Goal: Find specific page/section: Find specific page/section

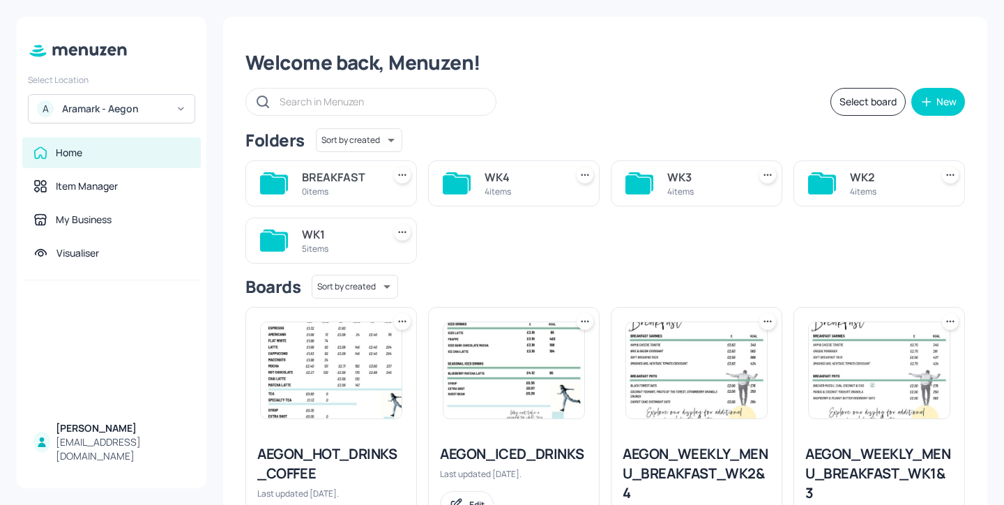
scroll to position [40, 0]
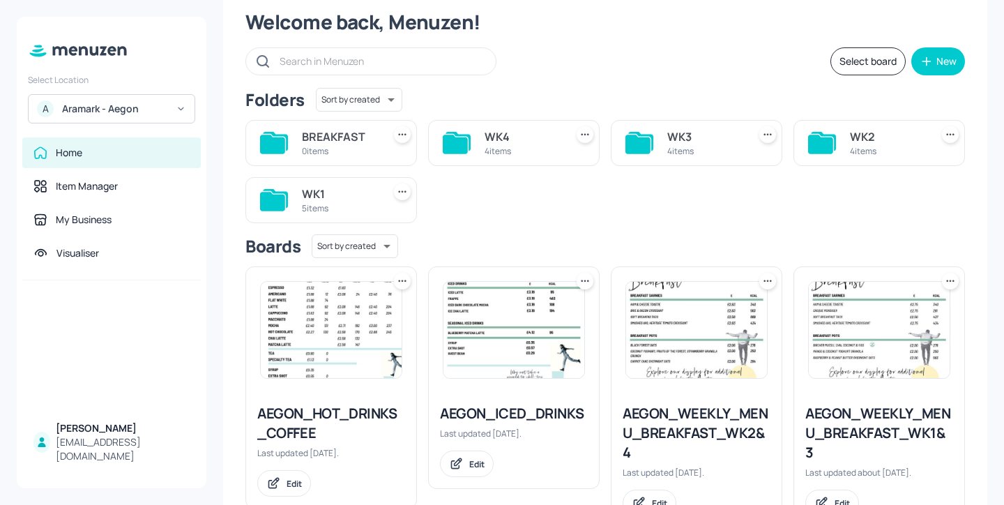
click at [727, 142] on div "WK3" at bounding box center [704, 136] width 75 height 17
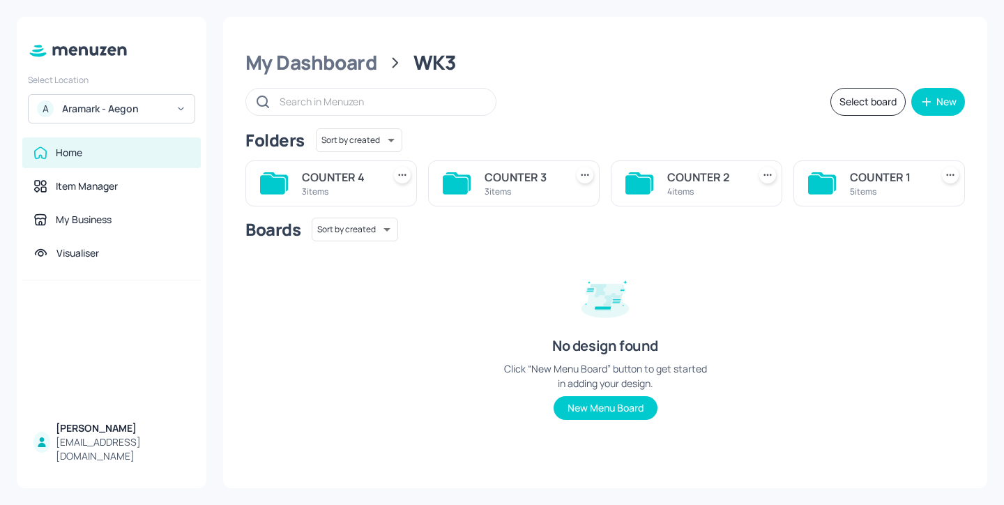
click at [704, 191] on div "4 items" at bounding box center [704, 192] width 75 height 12
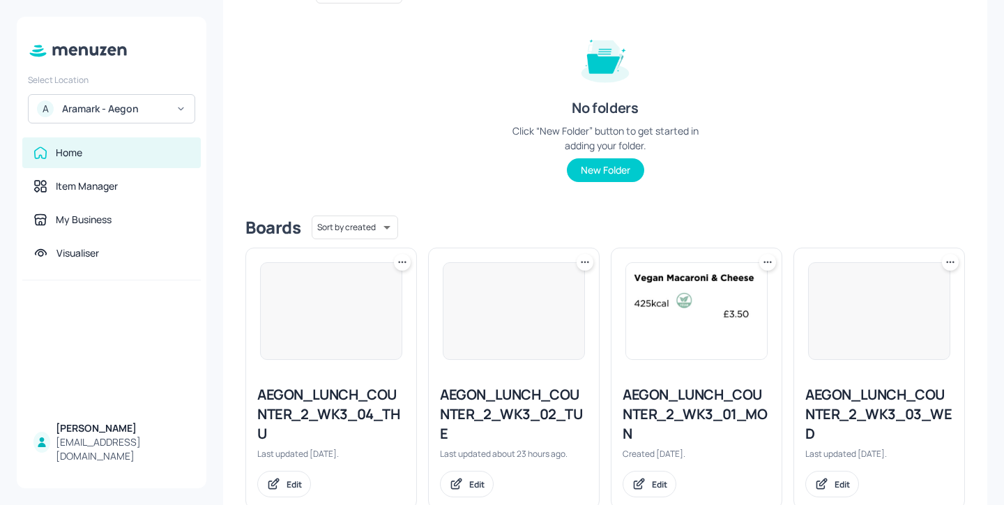
scroll to position [186, 0]
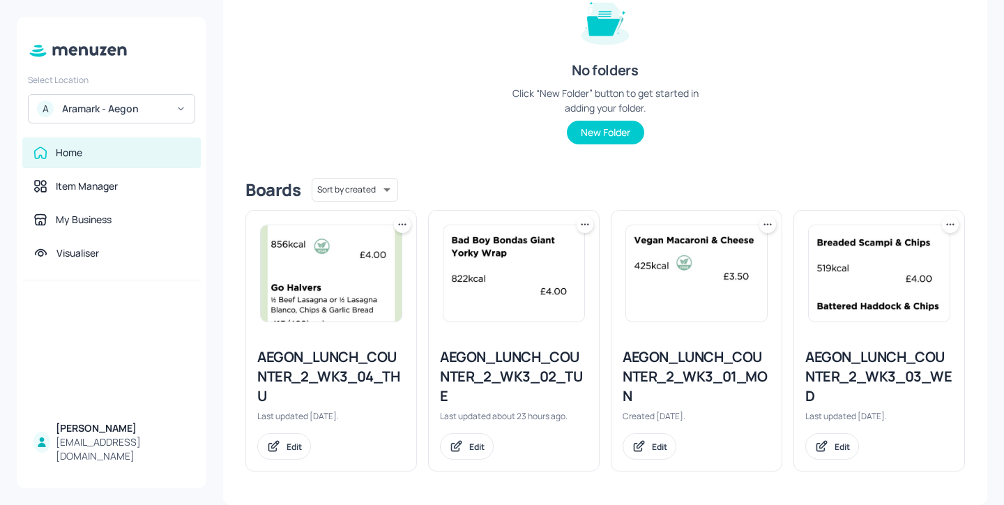
click at [831, 365] on div "AEGON_LUNCH_COUNTER_2_WK3_03_WED" at bounding box center [879, 376] width 148 height 59
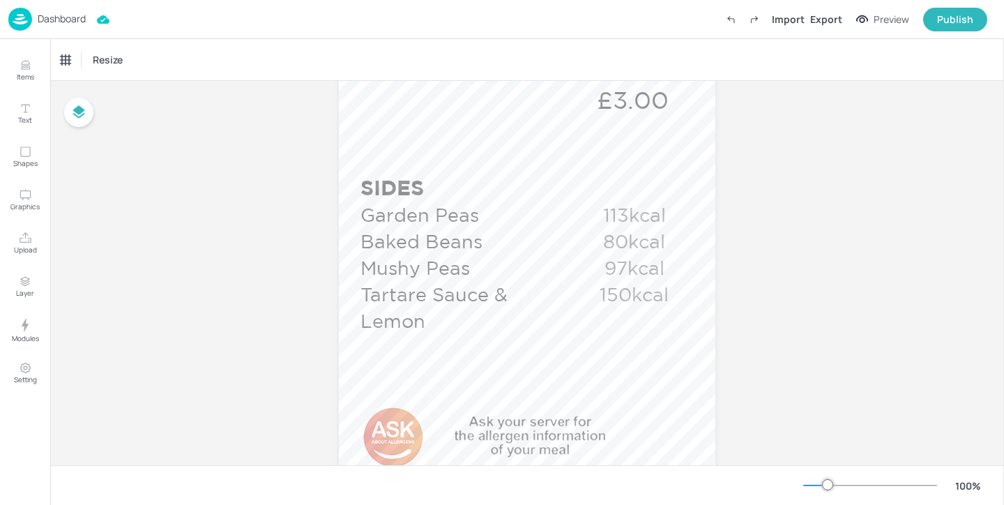
scroll to position [900, 0]
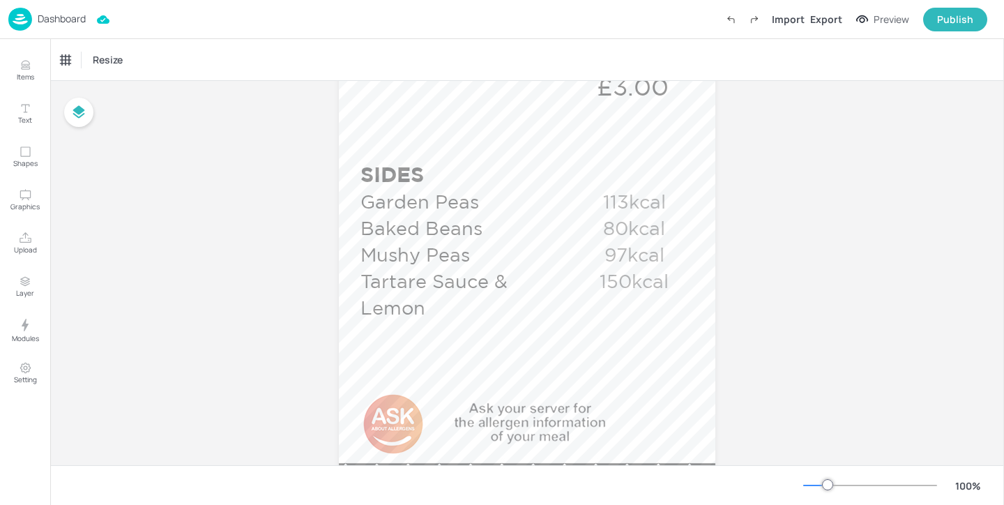
click at [66, 22] on p "Dashboard" at bounding box center [62, 19] width 48 height 10
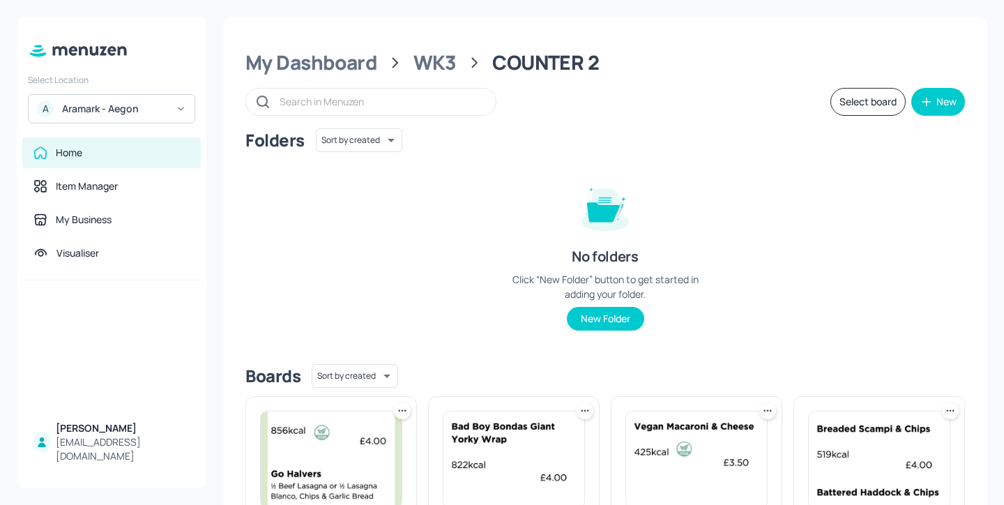
click at [81, 54] on icon at bounding box center [83, 50] width 9 height 9
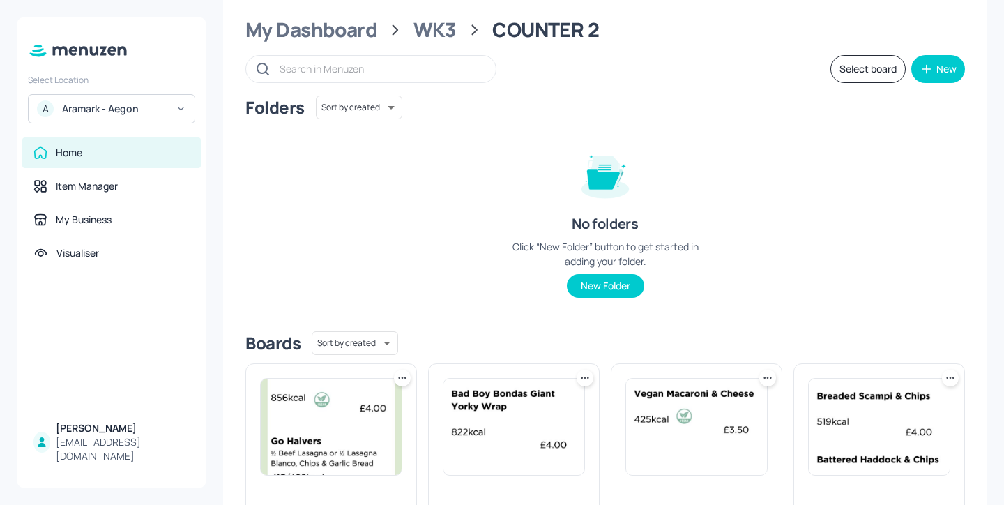
scroll to position [33, 0]
click at [448, 32] on div "WK3" at bounding box center [435, 29] width 43 height 25
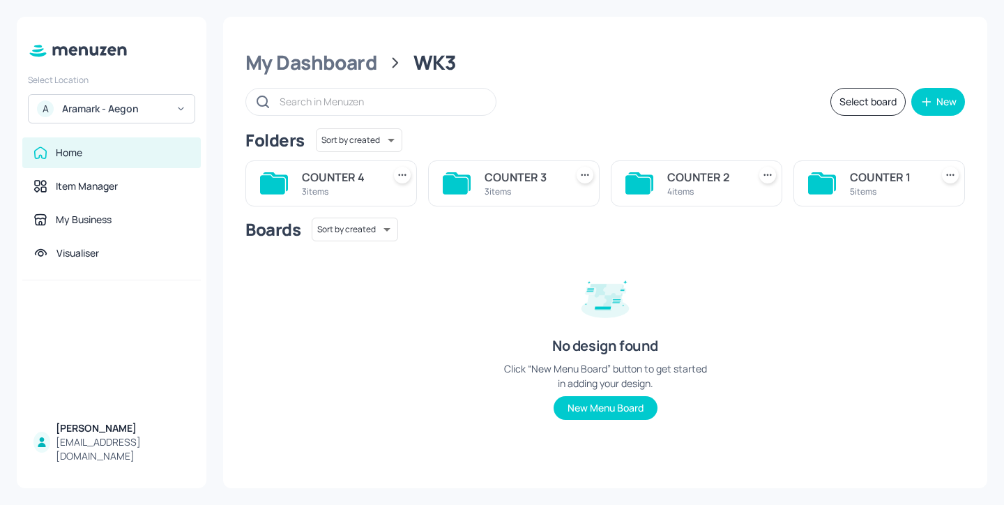
scroll to position [0, 0]
click at [498, 178] on div "COUNTER 3" at bounding box center [522, 177] width 75 height 17
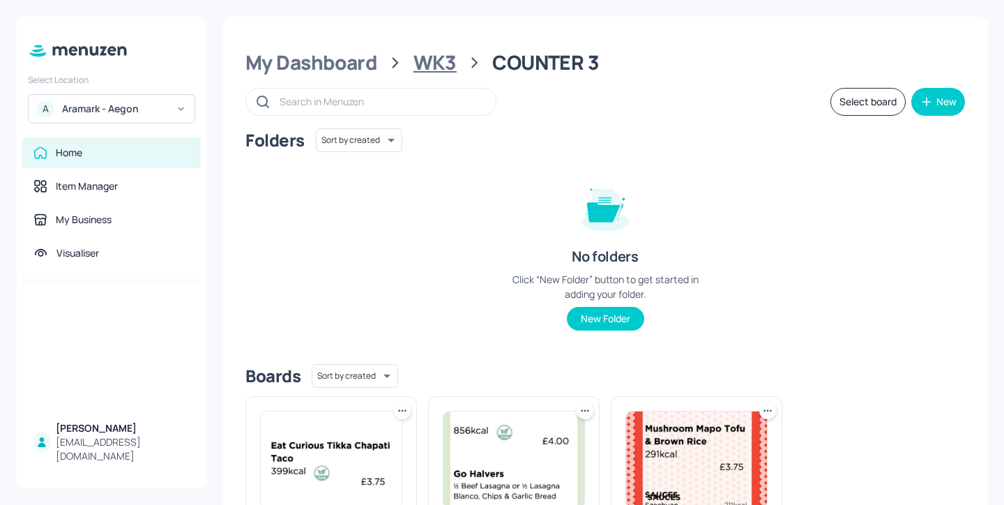
click at [427, 61] on div "WK3" at bounding box center [435, 62] width 43 height 25
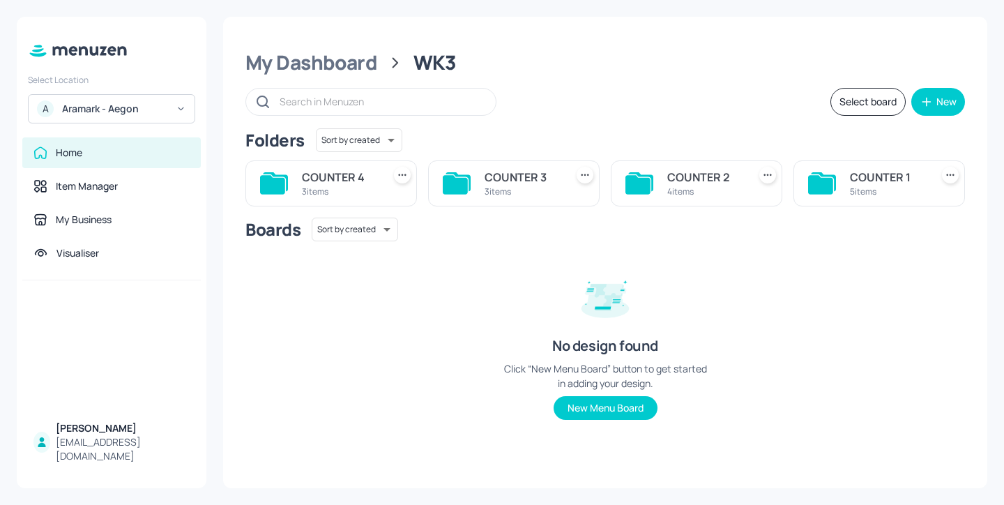
click at [531, 184] on div "COUNTER 3" at bounding box center [522, 177] width 75 height 17
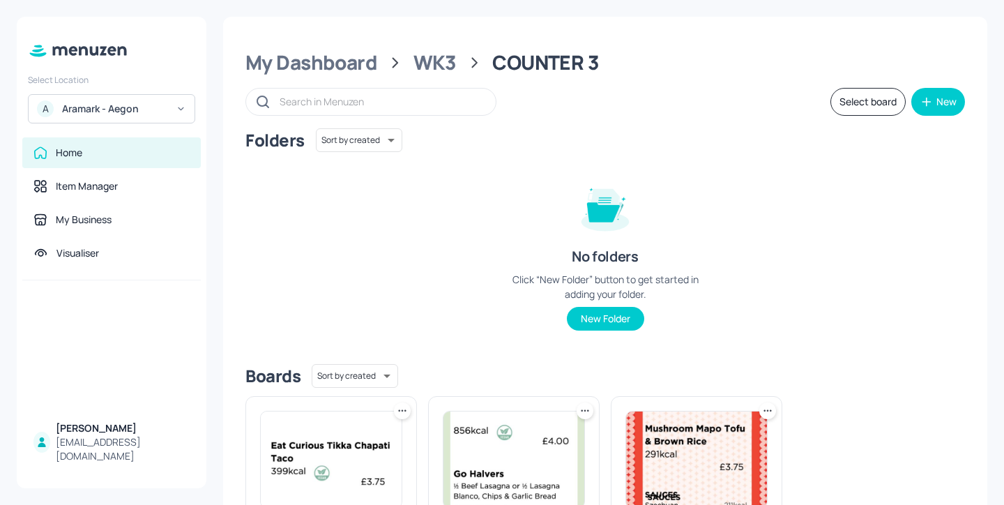
scroll to position [186, 0]
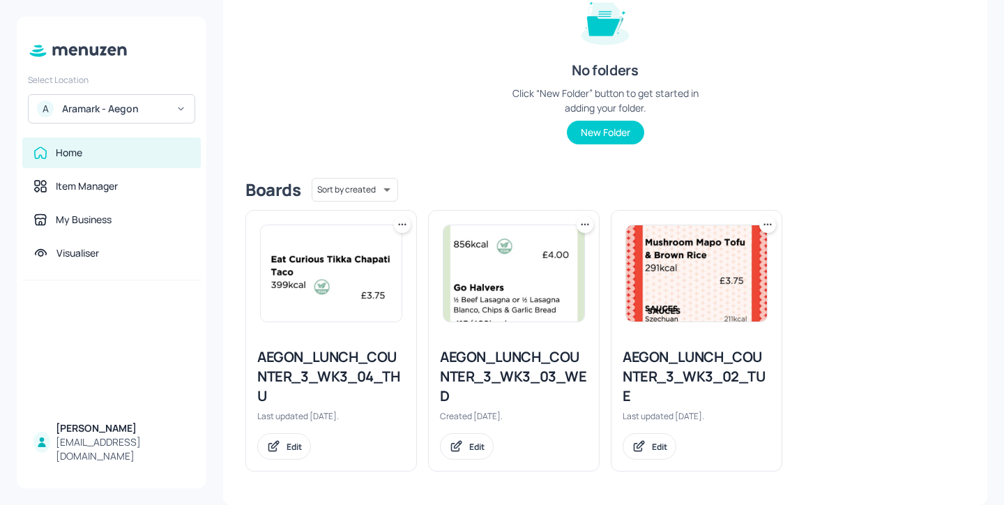
click at [524, 377] on div "AEGON_LUNCH_COUNTER_3_WK3_03_WED" at bounding box center [514, 376] width 148 height 59
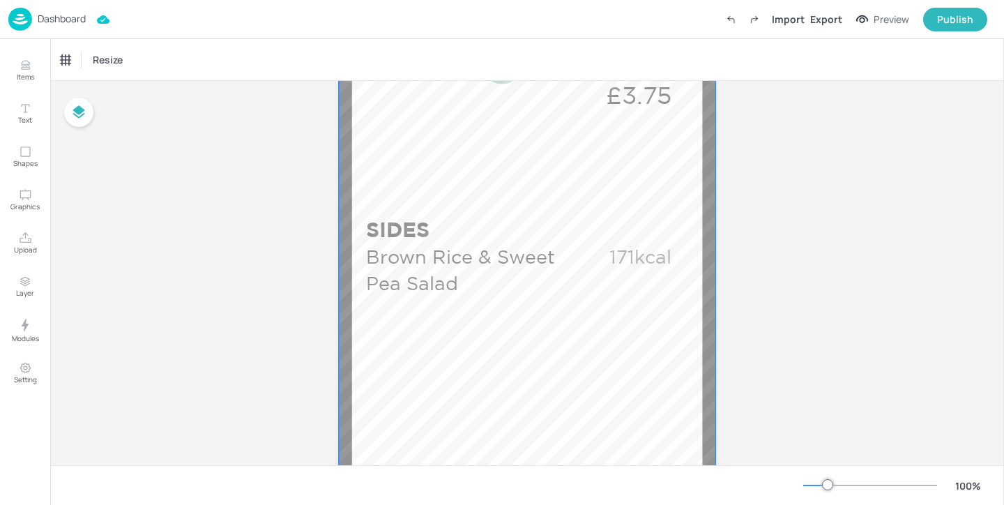
scroll to position [806, 0]
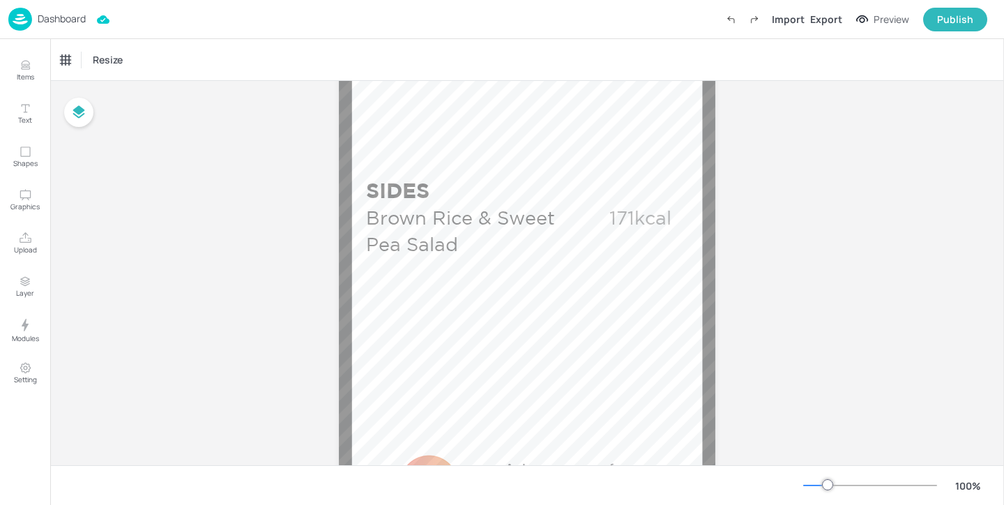
click at [53, 21] on p "Dashboard" at bounding box center [62, 19] width 48 height 10
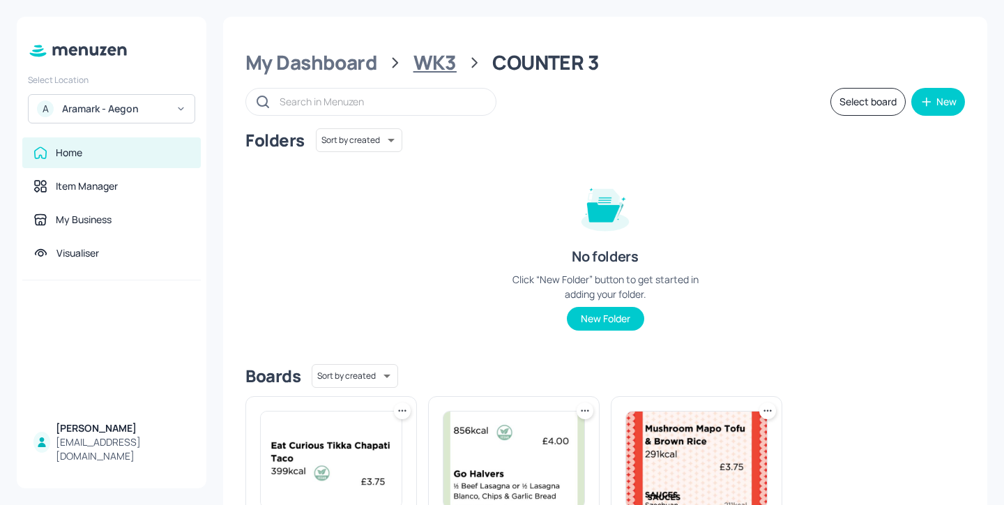
click at [438, 58] on div "WK3" at bounding box center [435, 62] width 43 height 25
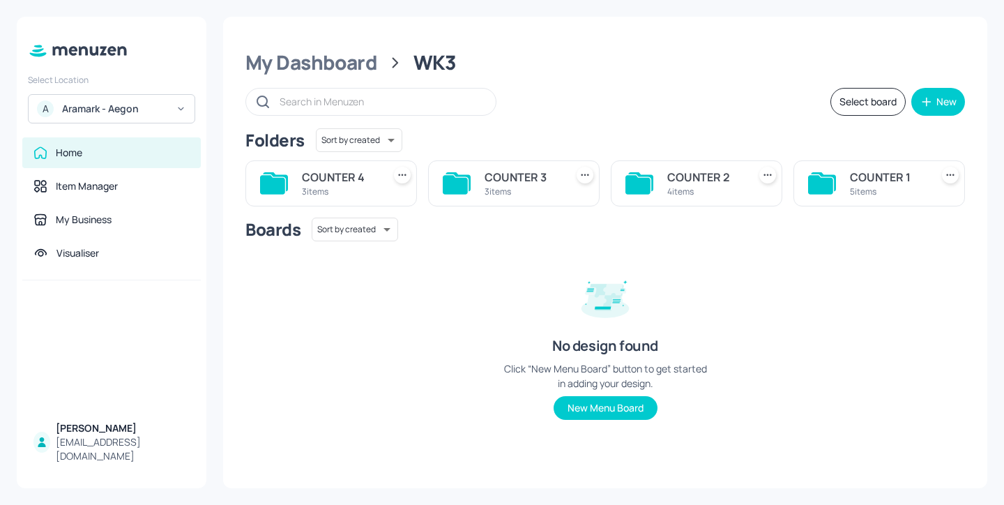
click at [355, 165] on div "COUNTER 4 3 items" at bounding box center [331, 183] width 172 height 46
click at [351, 197] on div "COUNTER 4 3 items" at bounding box center [339, 183] width 75 height 33
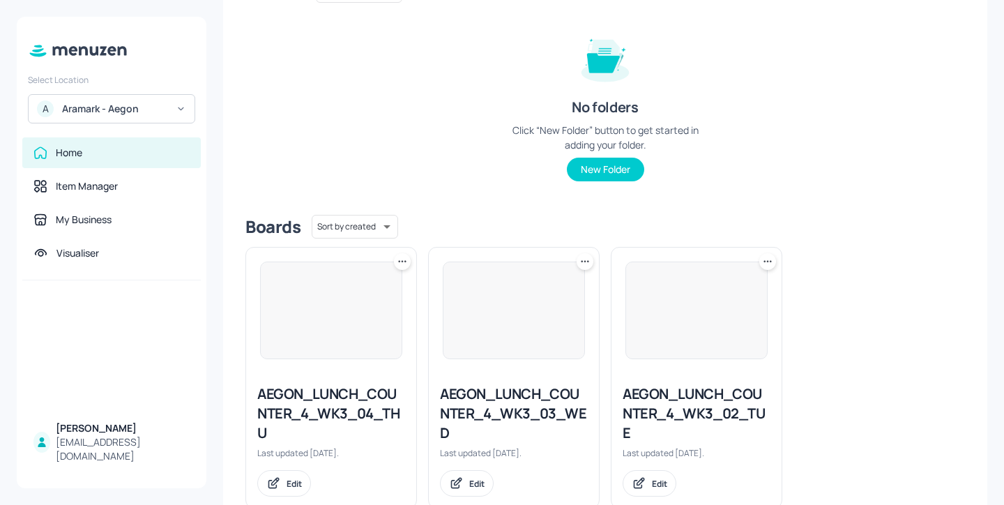
scroll to position [186, 0]
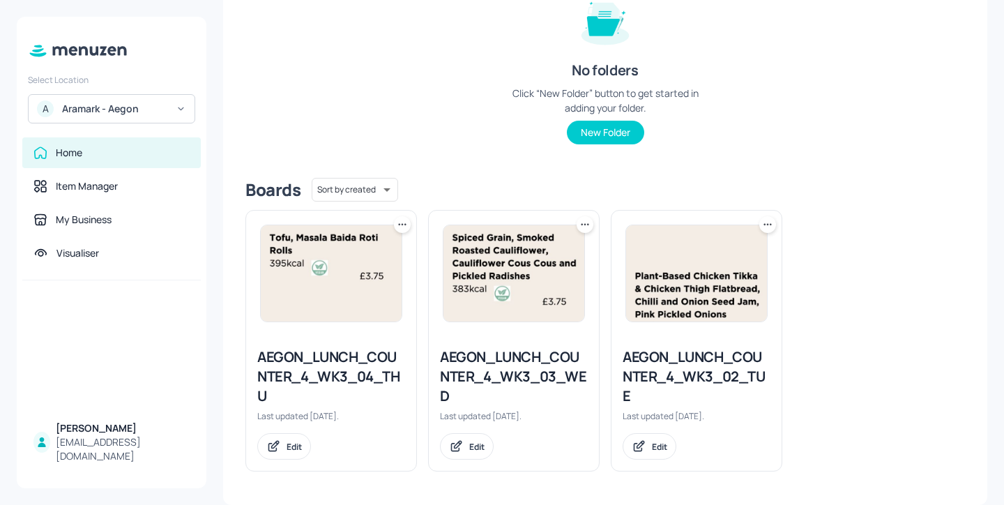
click at [501, 374] on div "AEGON_LUNCH_COUNTER_4_WK3_03_WED" at bounding box center [514, 376] width 148 height 59
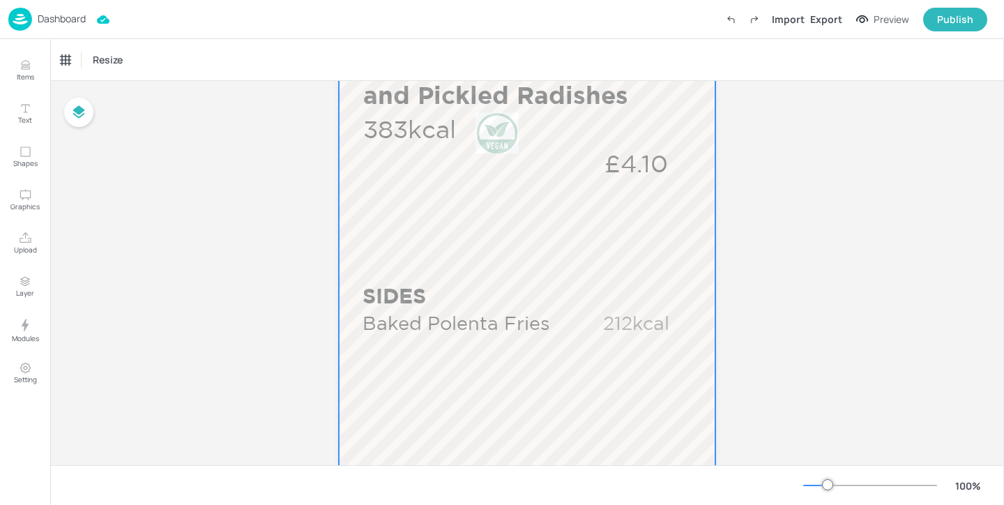
scroll to position [741, 0]
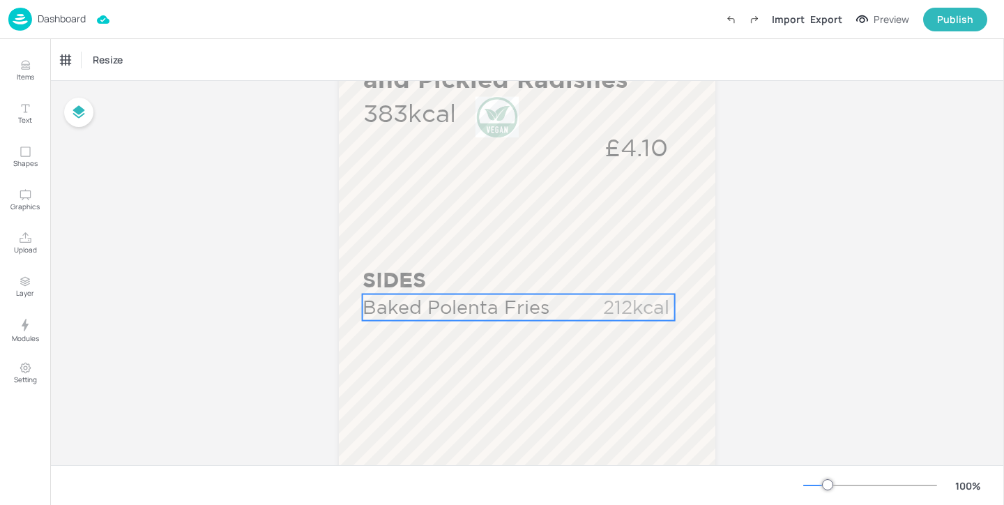
click at [513, 310] on p "Baked Polenta Fries" at bounding box center [469, 307] width 213 height 27
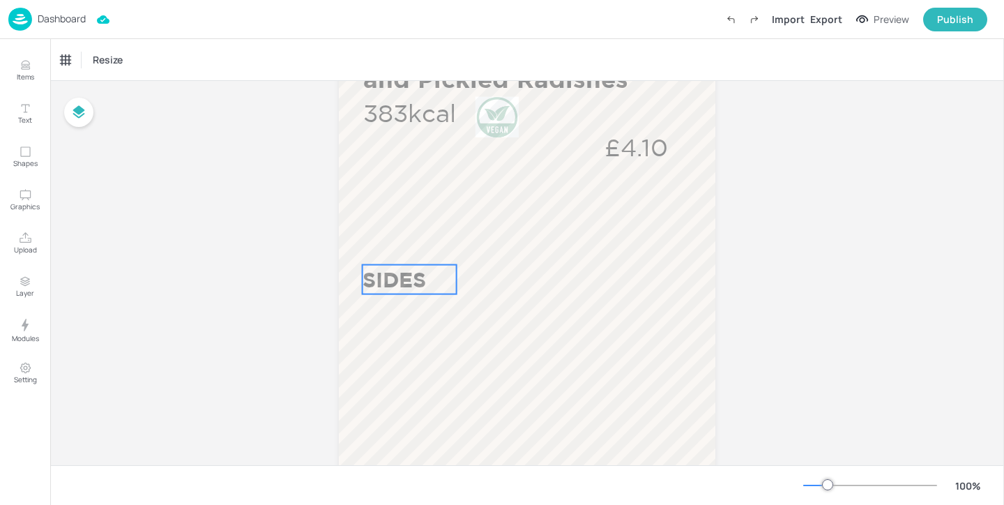
click at [430, 275] on p "SIDES" at bounding box center [410, 279] width 94 height 29
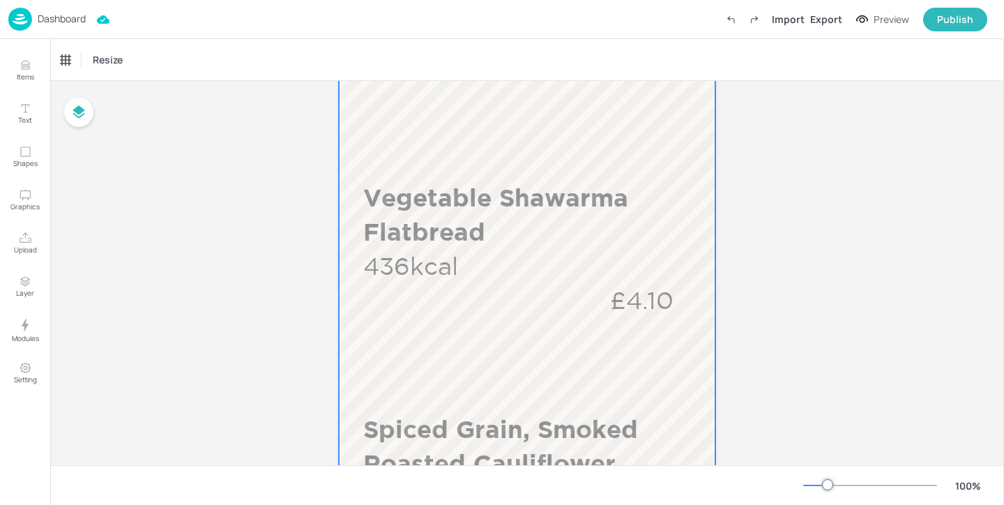
scroll to position [252, 0]
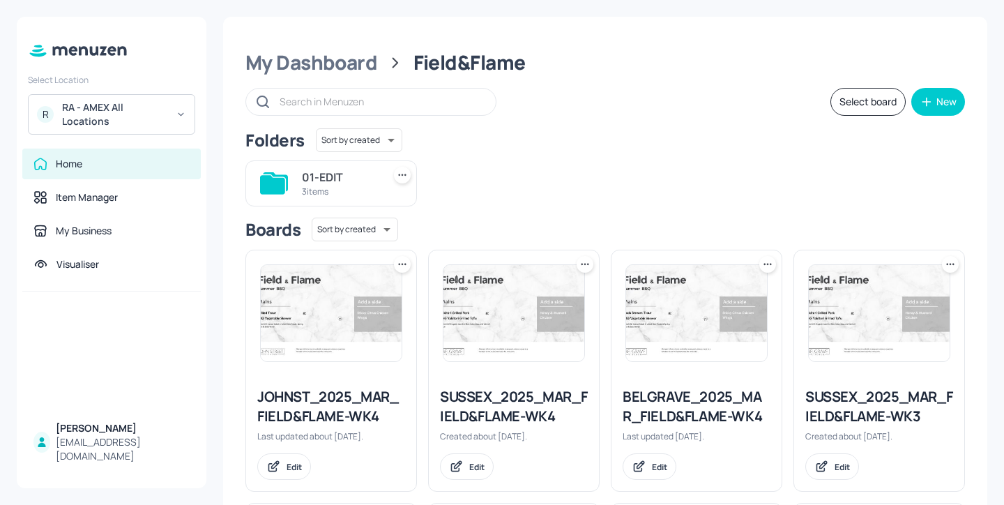
scroll to position [17, 0]
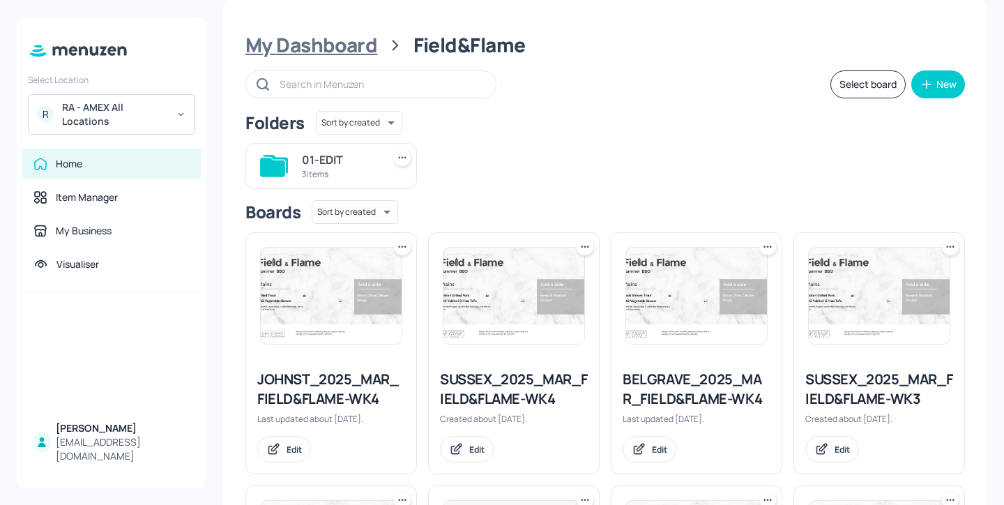
click at [342, 47] on div "My Dashboard" at bounding box center [311, 45] width 132 height 25
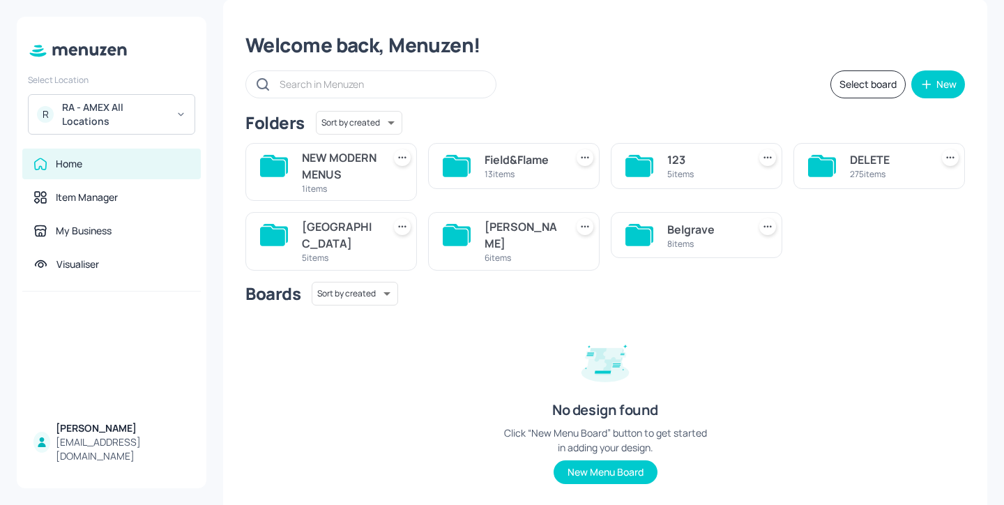
click at [523, 254] on div "6 items" at bounding box center [522, 258] width 75 height 12
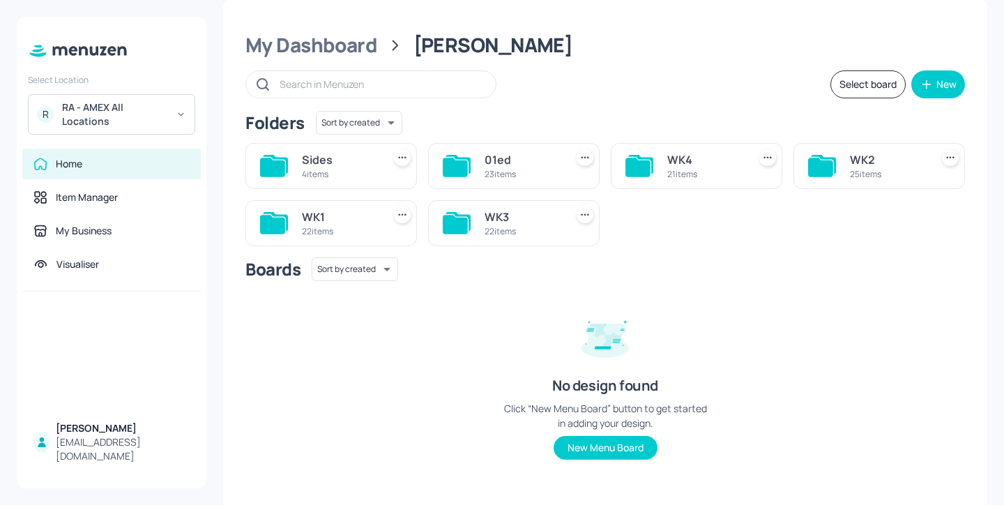
click at [487, 219] on div "WK3" at bounding box center [522, 217] width 75 height 17
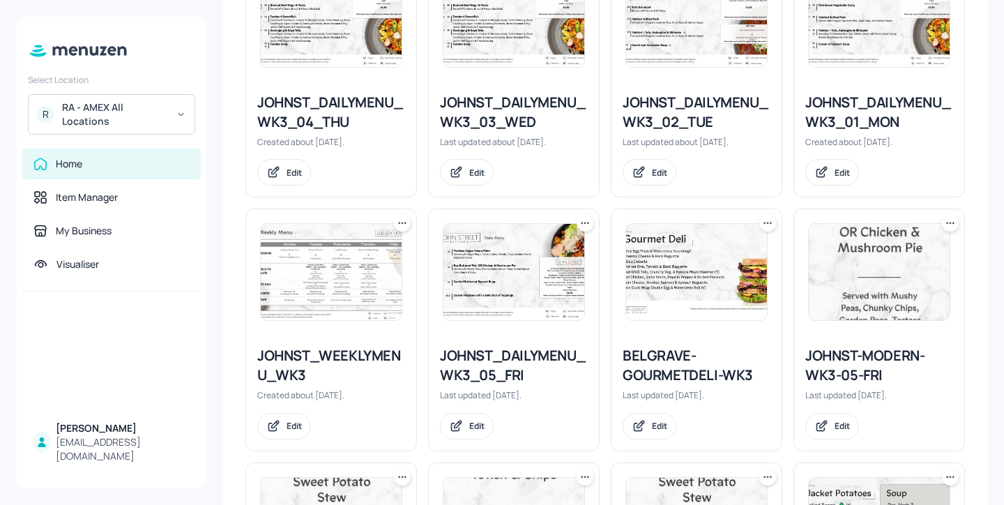
scroll to position [448, 0]
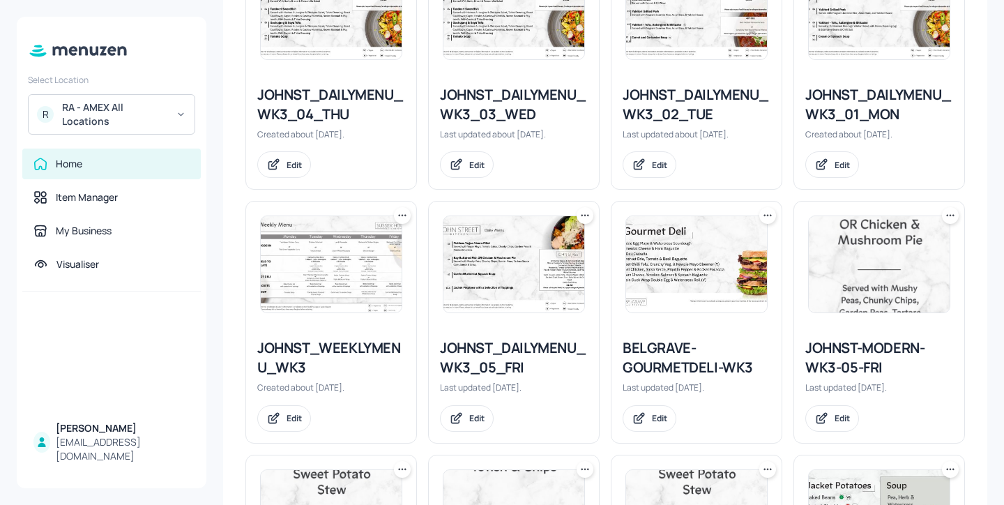
click at [672, 363] on div "BELGRAVE-GOURMETDELI-WK3" at bounding box center [697, 357] width 148 height 39
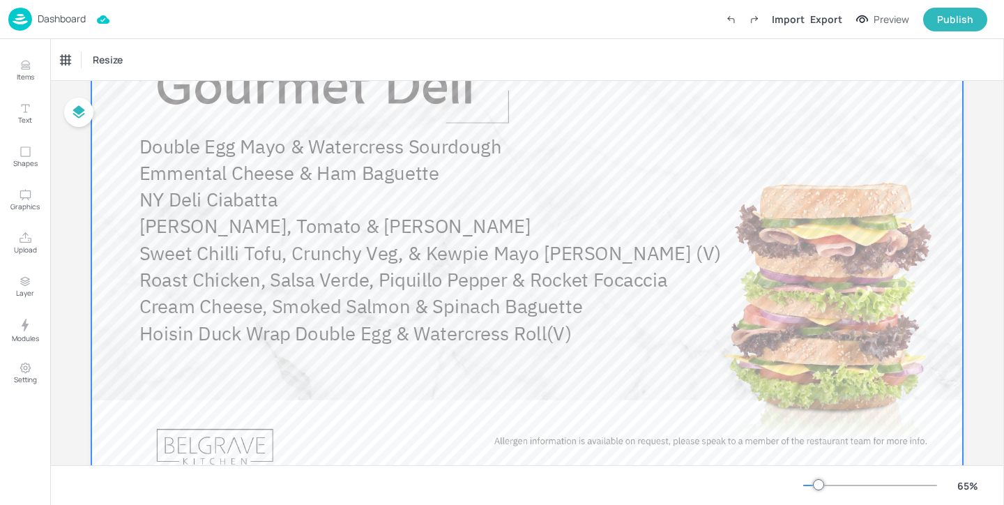
scroll to position [133, 0]
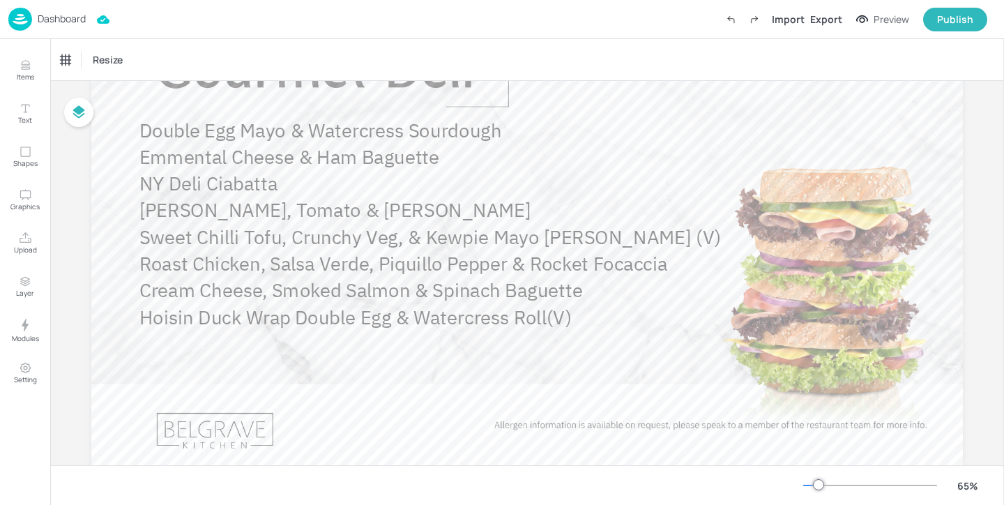
click at [60, 18] on p "Dashboard" at bounding box center [62, 19] width 48 height 10
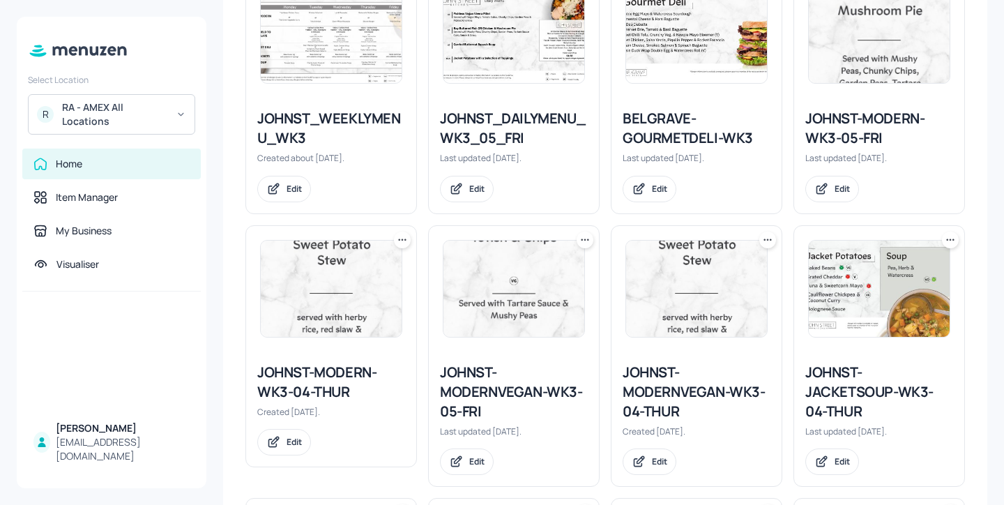
scroll to position [439, 0]
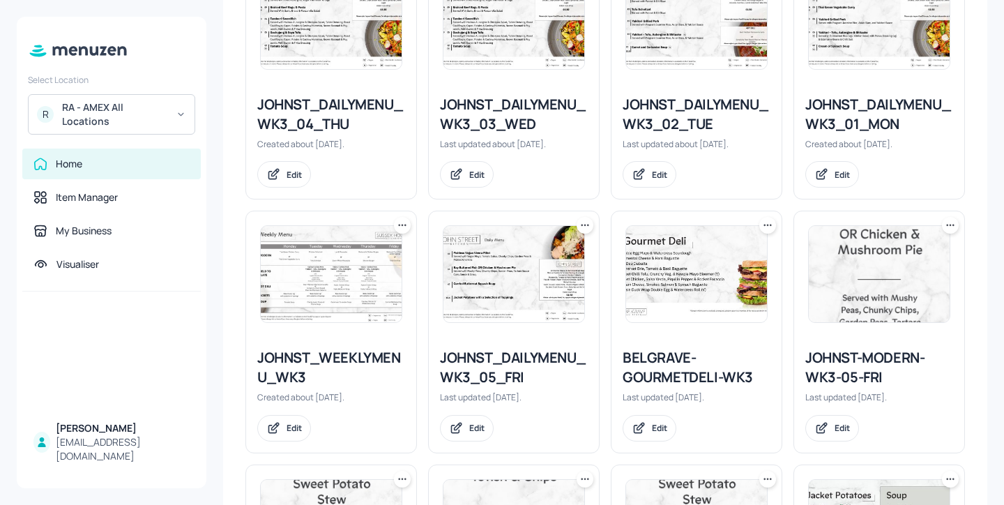
click at [349, 358] on div "JOHNST_WEEKLYMENU_WK3" at bounding box center [331, 367] width 148 height 39
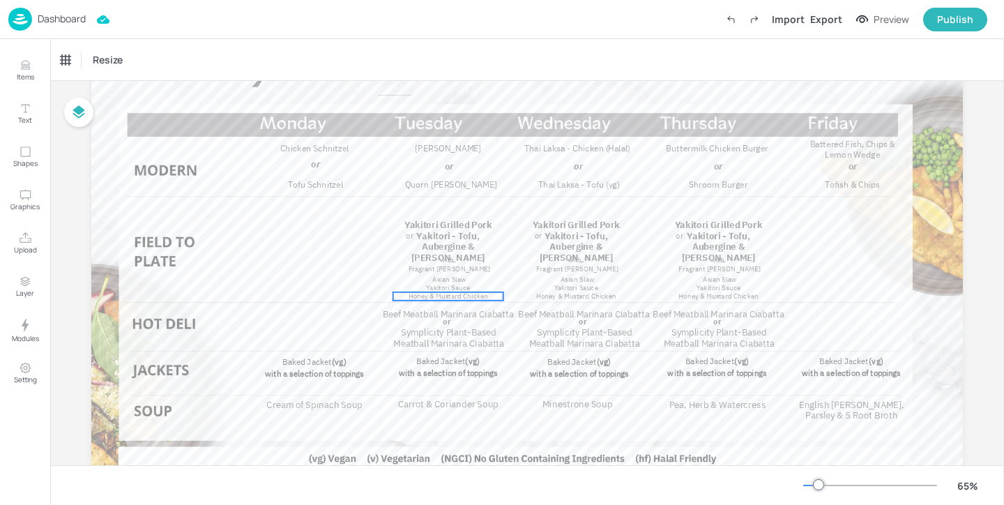
scroll to position [112, 0]
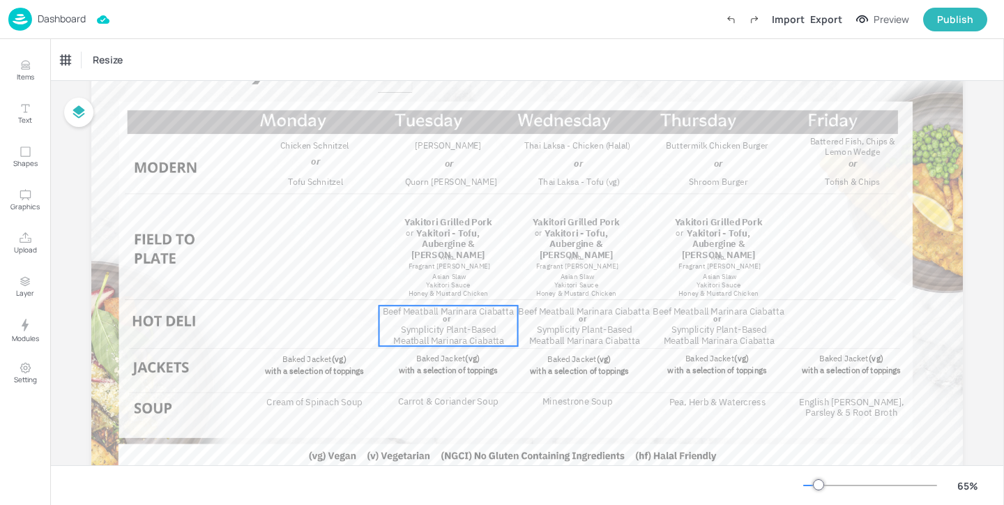
click at [492, 314] on span "Beef Meatball Marinara Ciabatta" at bounding box center [448, 311] width 131 height 12
click at [48, 23] on p "Dashboard" at bounding box center [62, 19] width 48 height 10
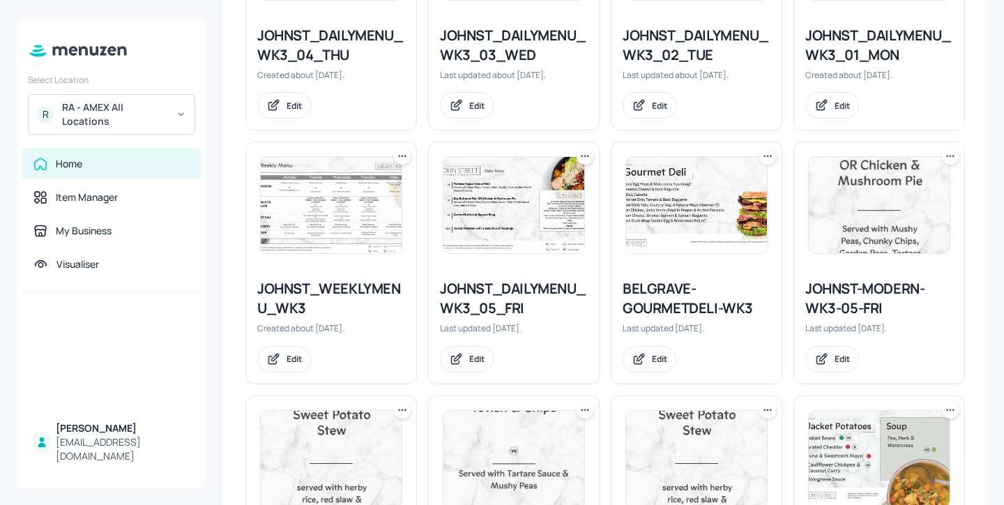
scroll to position [47, 0]
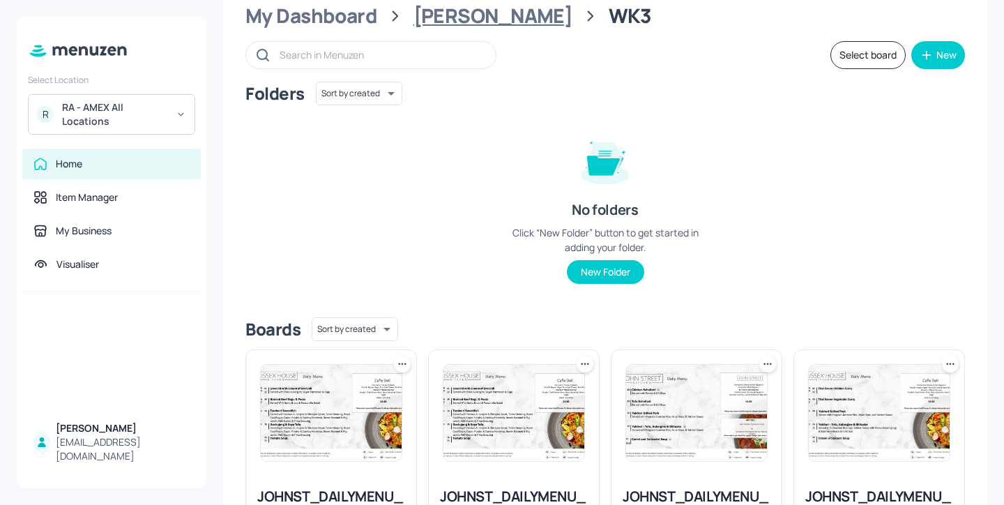
click at [443, 19] on div "John St" at bounding box center [494, 15] width 160 height 25
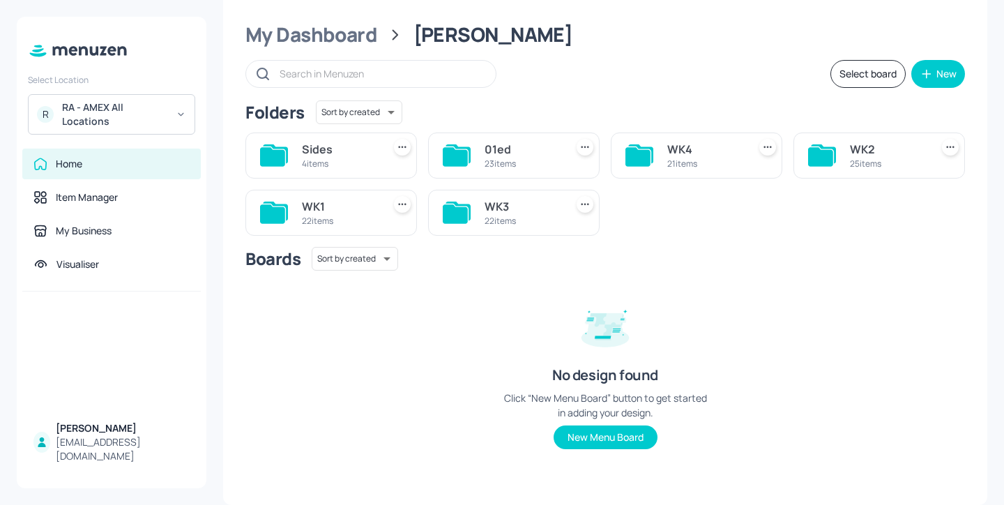
scroll to position [28, 0]
click at [505, 210] on div "WK3" at bounding box center [522, 206] width 75 height 17
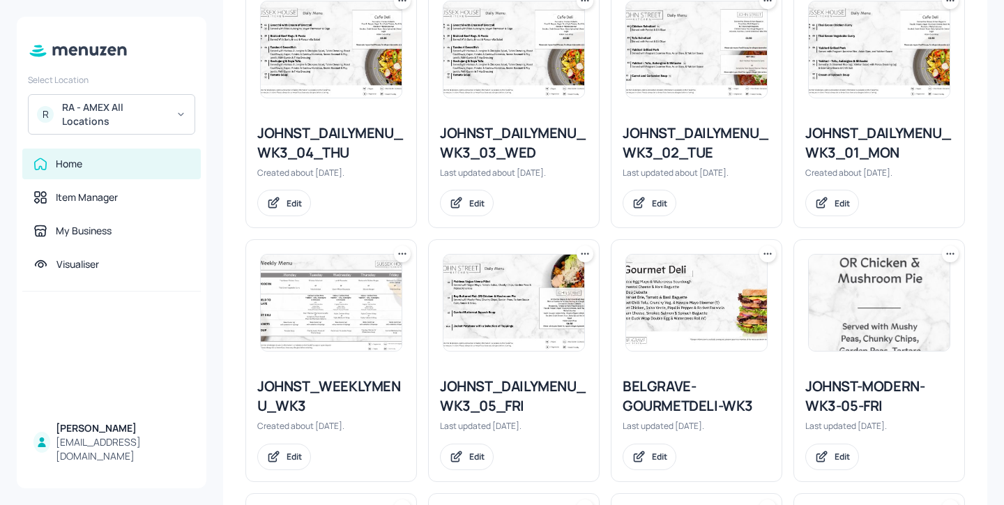
scroll to position [411, 0]
